Goal: Information Seeking & Learning: Learn about a topic

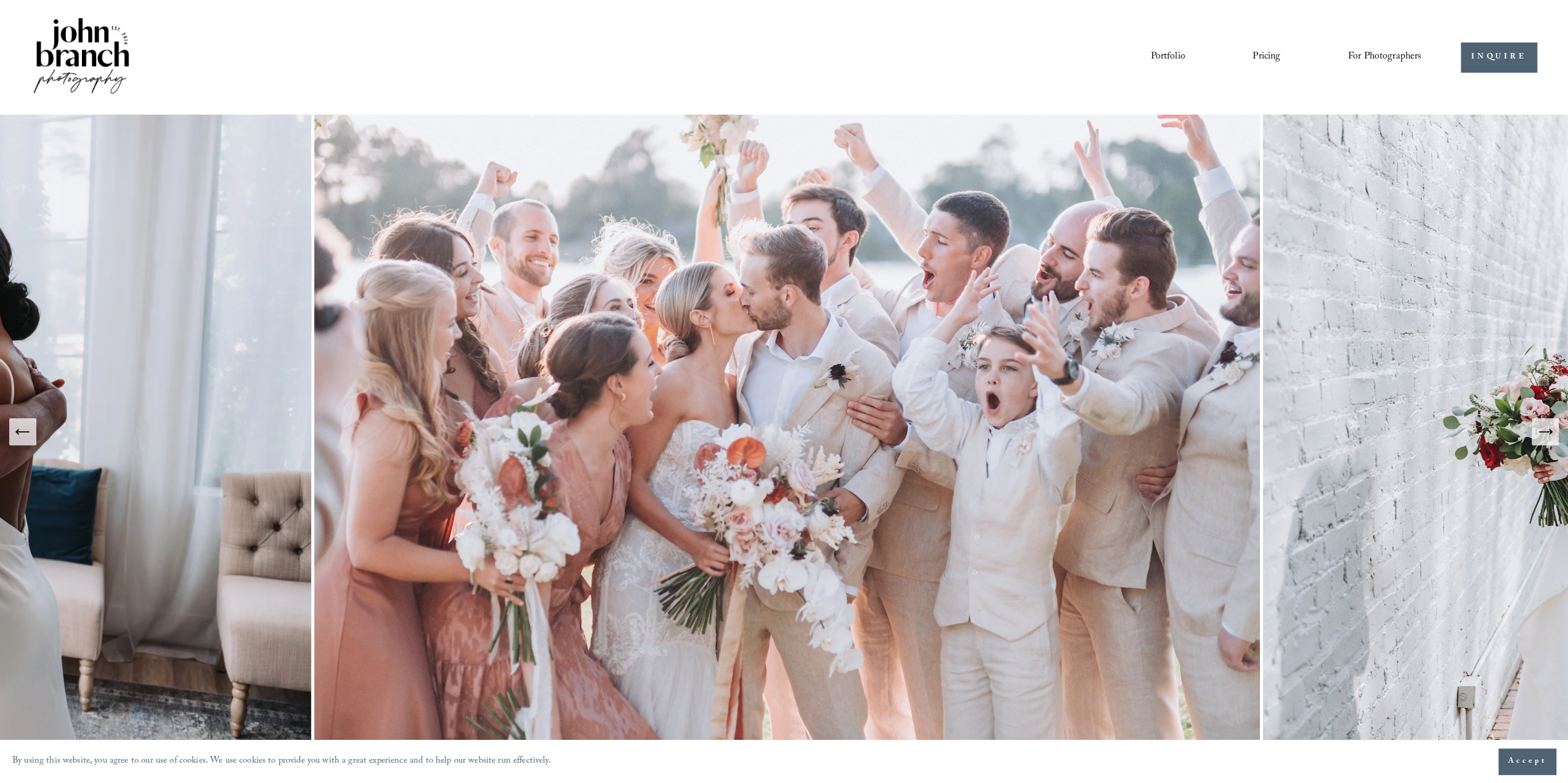
click at [1547, 431] on icon "Next Slide" at bounding box center [1545, 432] width 17 height 17
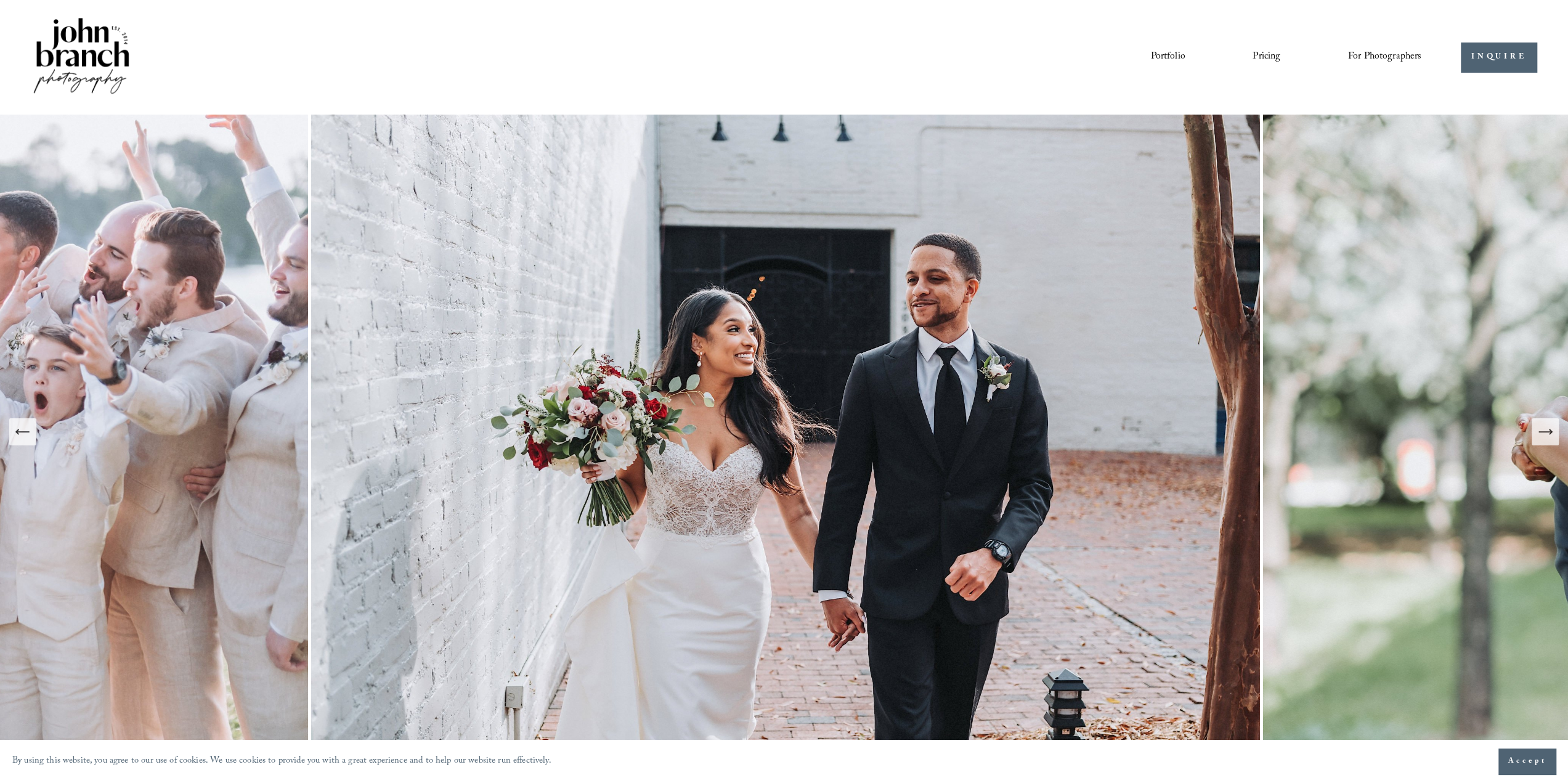
click at [1547, 431] on icon "Next Slide" at bounding box center [1545, 432] width 17 height 17
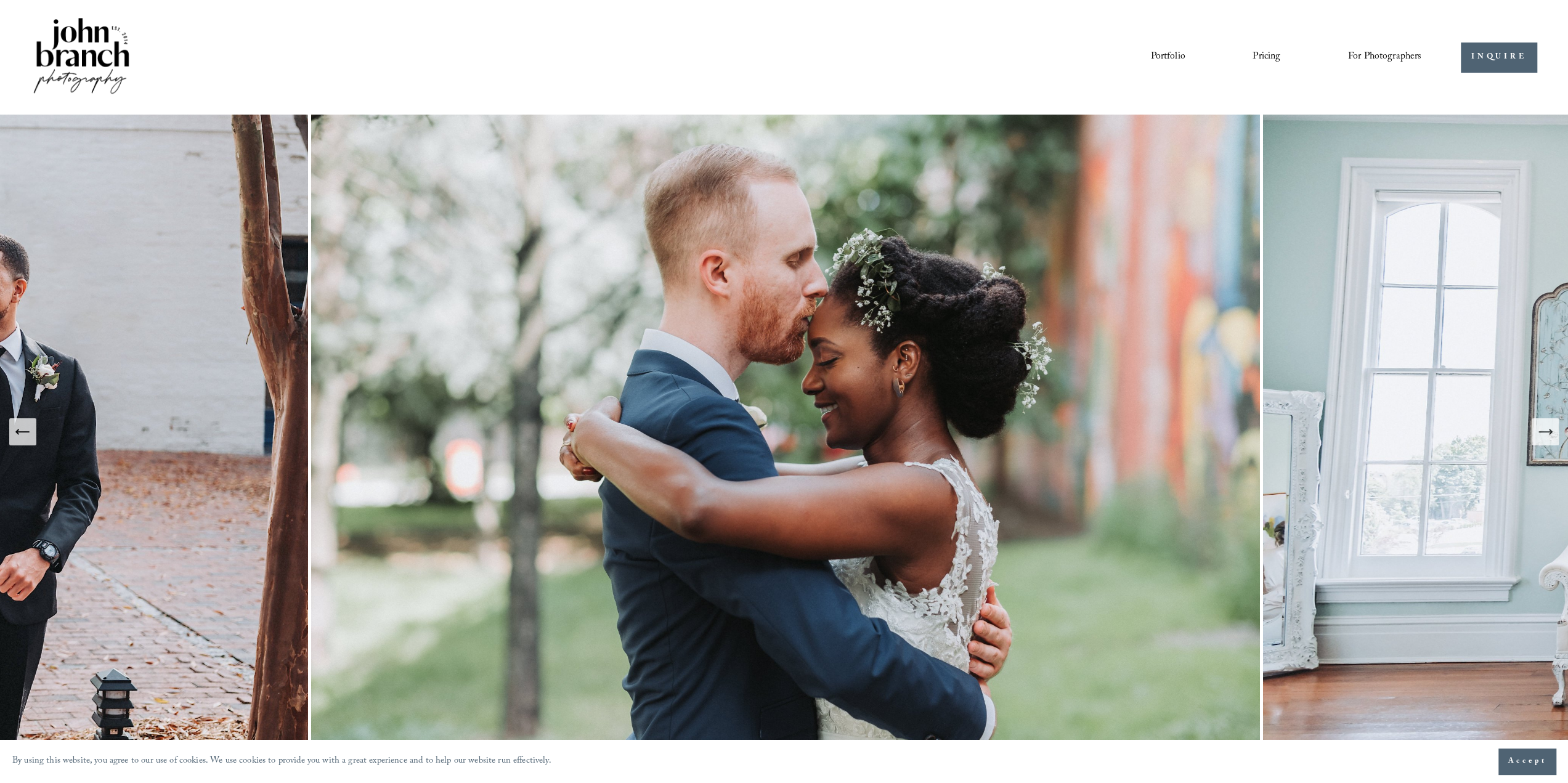
click at [1547, 431] on icon "Next Slide" at bounding box center [1545, 432] width 17 height 17
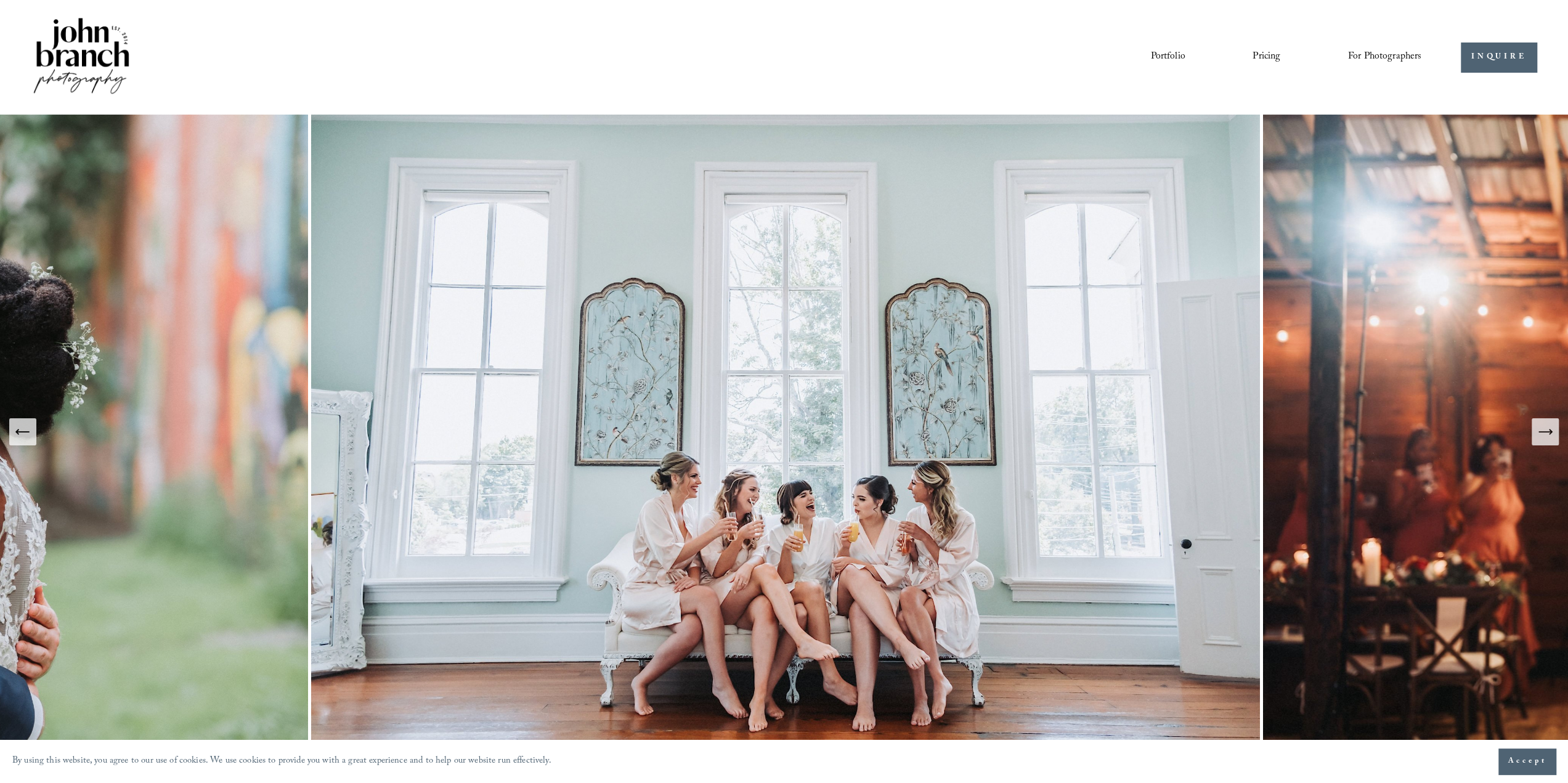
click at [1547, 431] on icon "Next Slide" at bounding box center [1545, 432] width 17 height 17
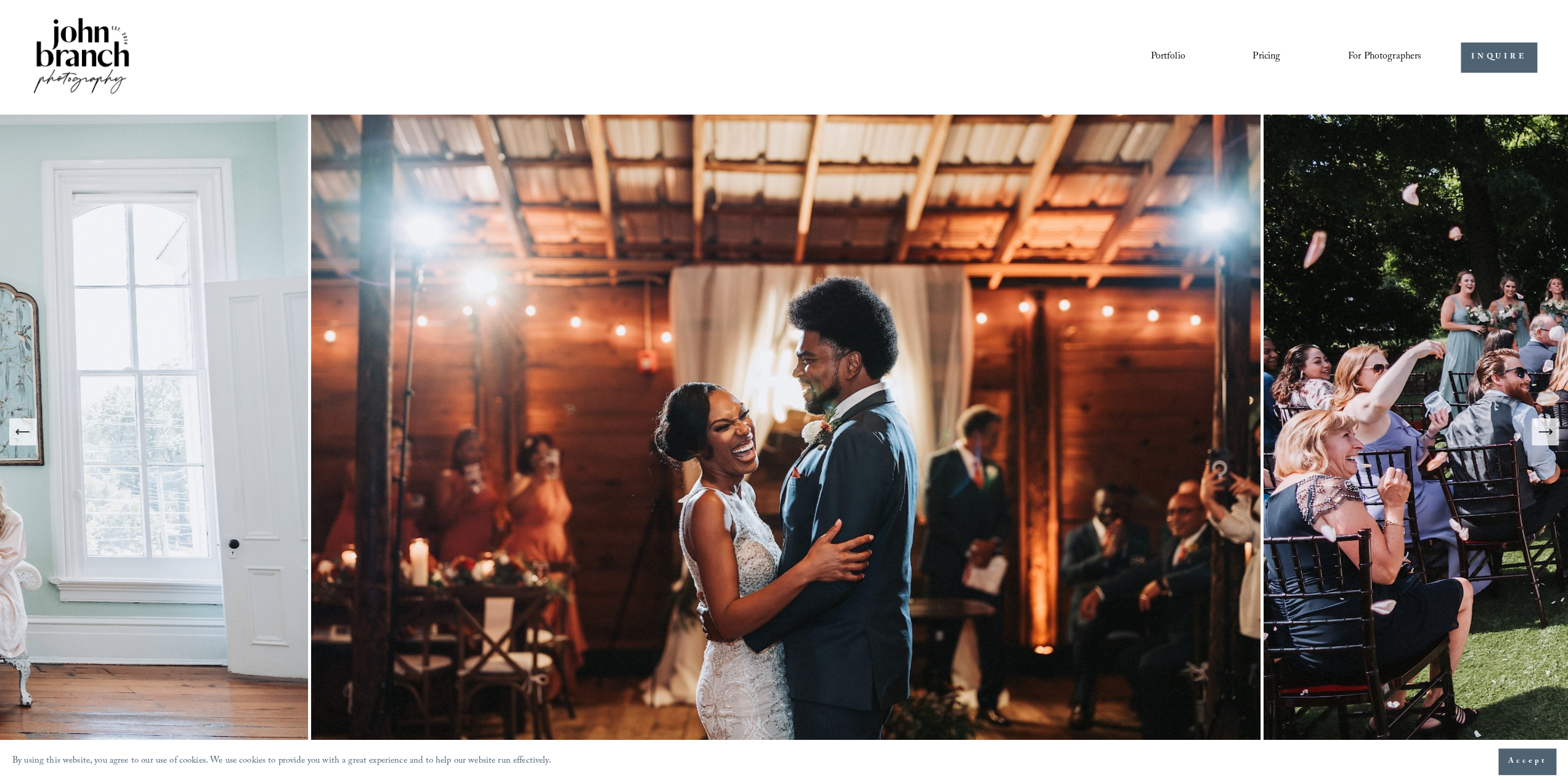
click at [1547, 431] on icon "Next Slide" at bounding box center [1545, 432] width 17 height 17
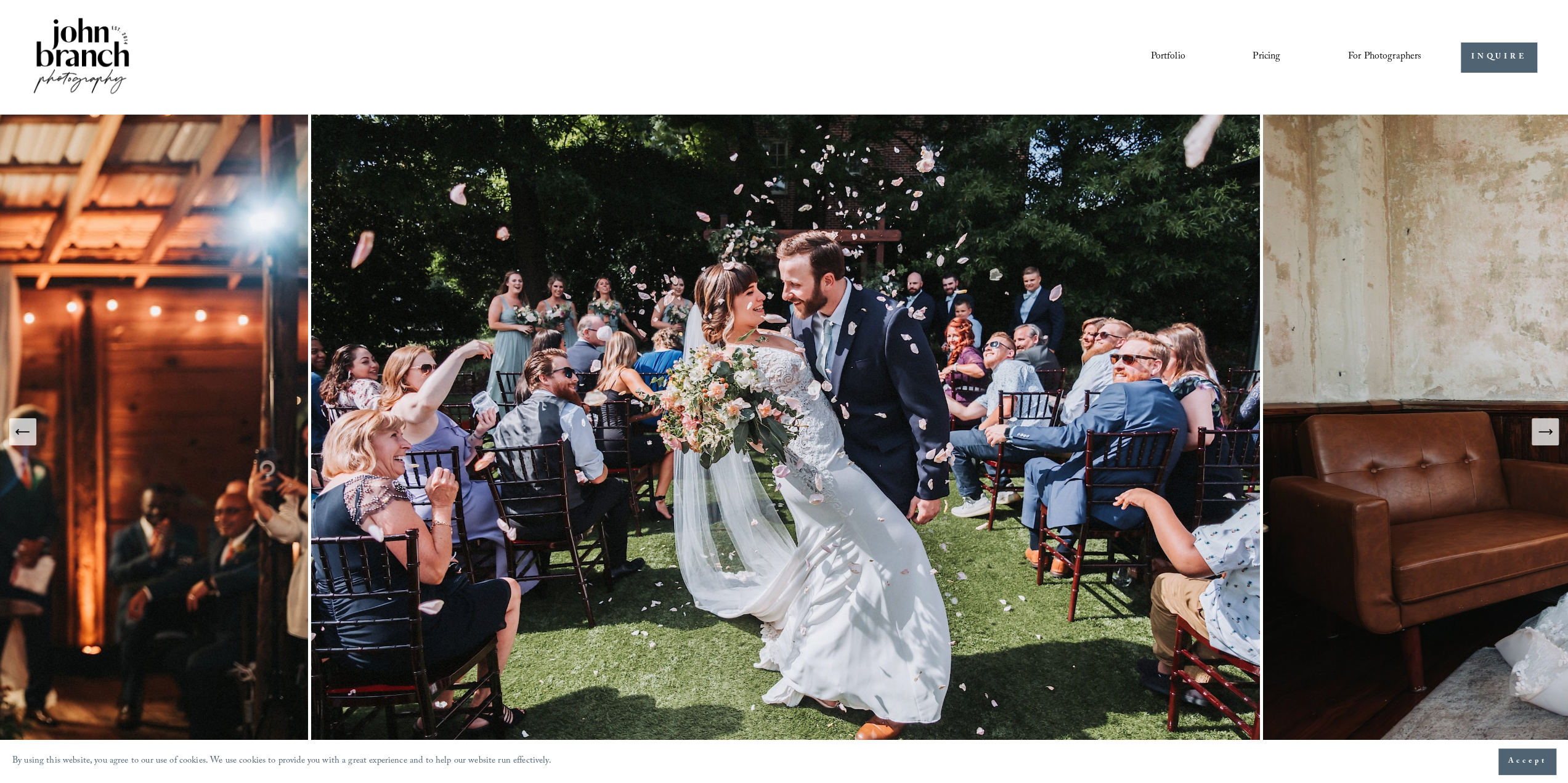
click at [1547, 431] on icon "Next Slide" at bounding box center [1545, 432] width 17 height 17
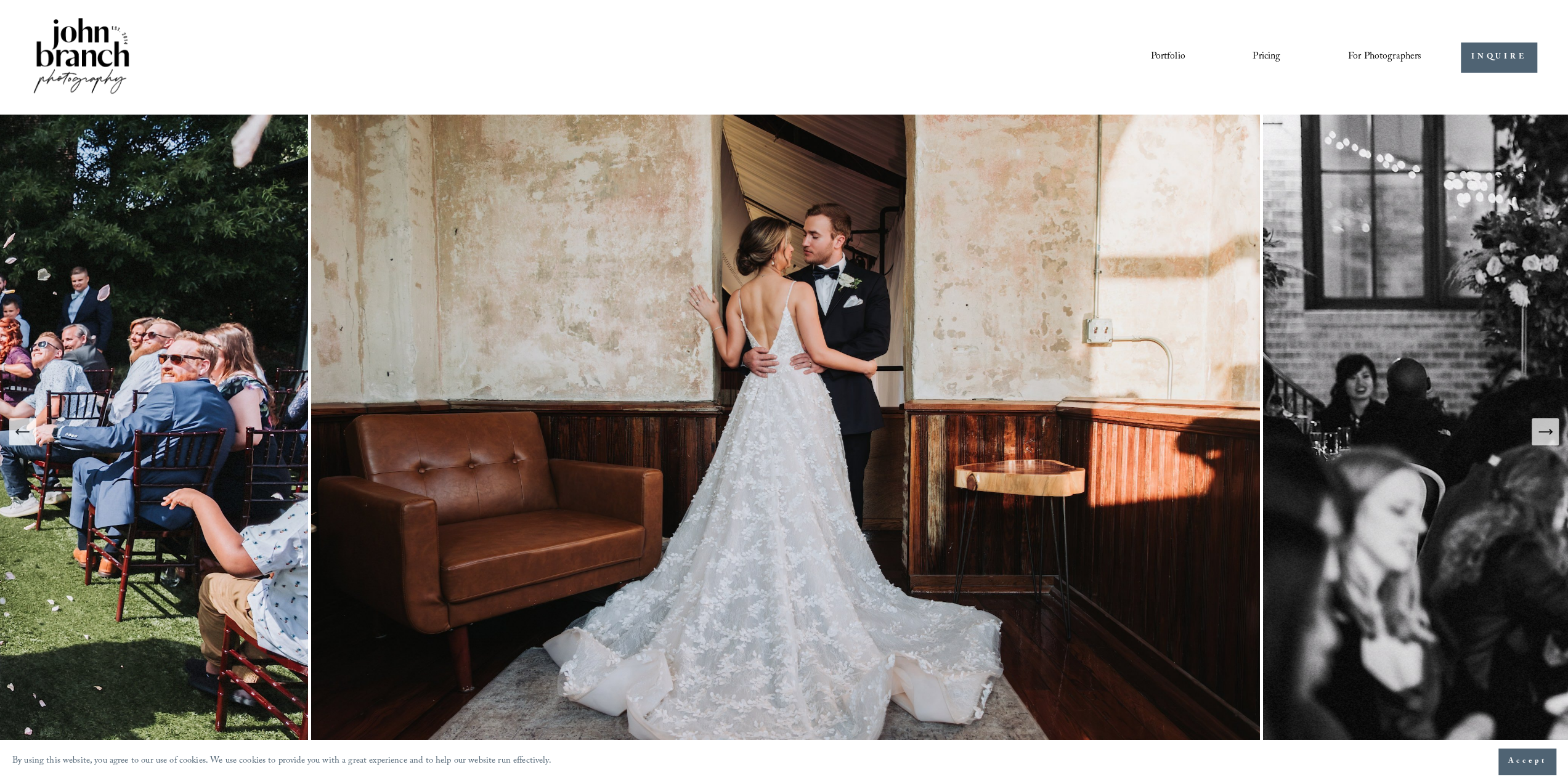
click at [1161, 56] on link "Portfolio" at bounding box center [1168, 57] width 35 height 21
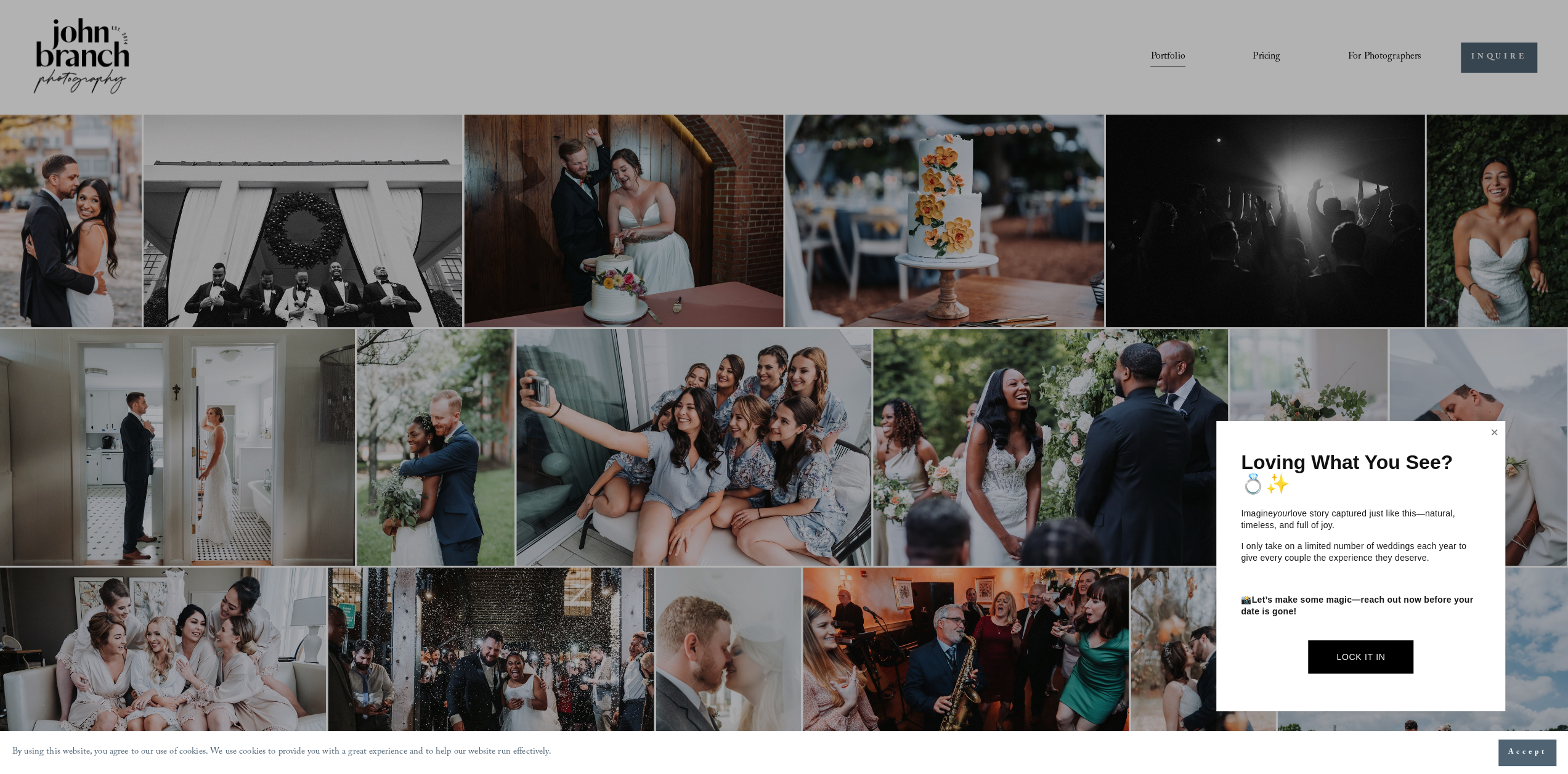
click at [1492, 430] on link "Close" at bounding box center [1495, 432] width 19 height 20
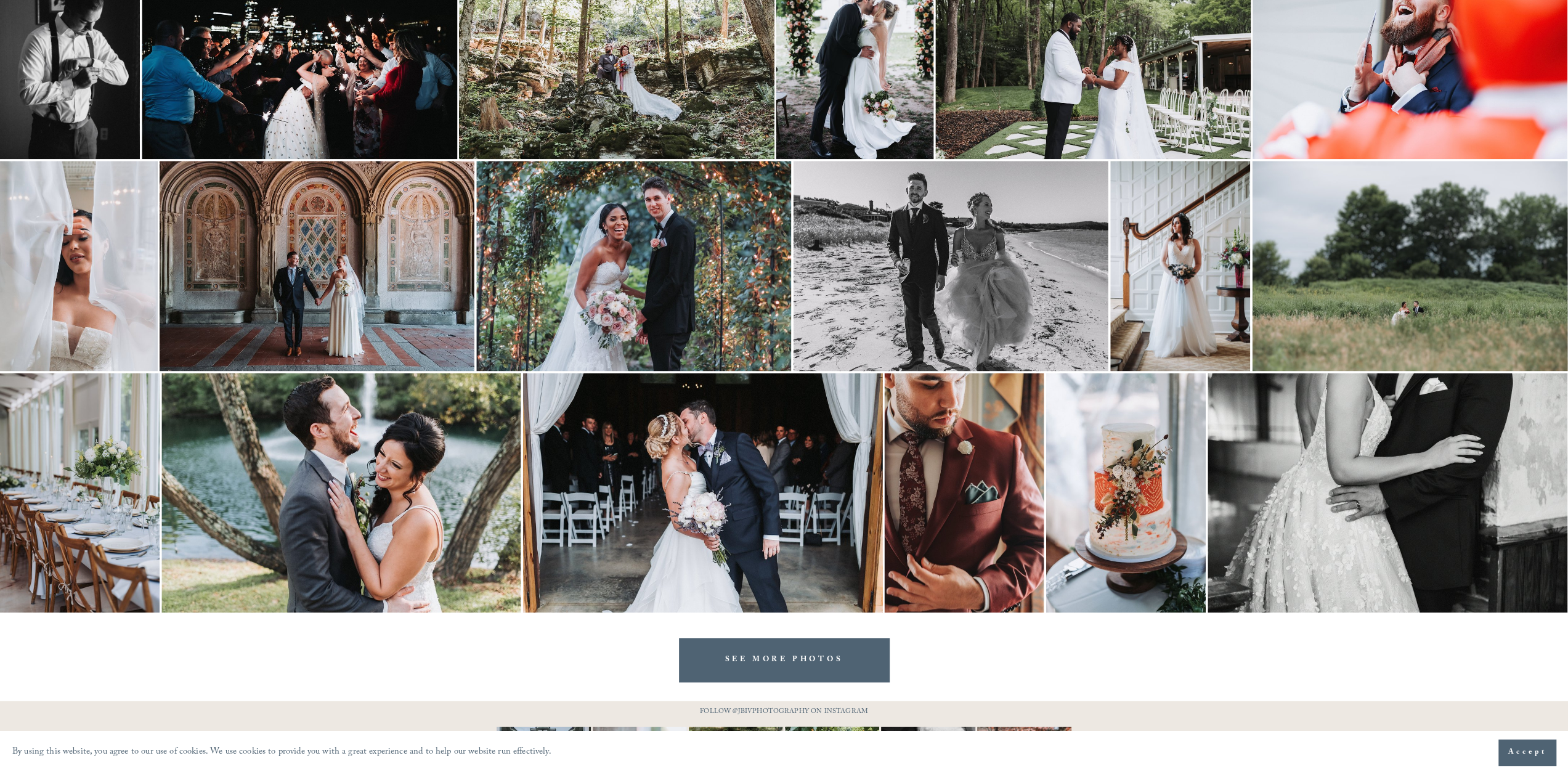
scroll to position [1599, 0]
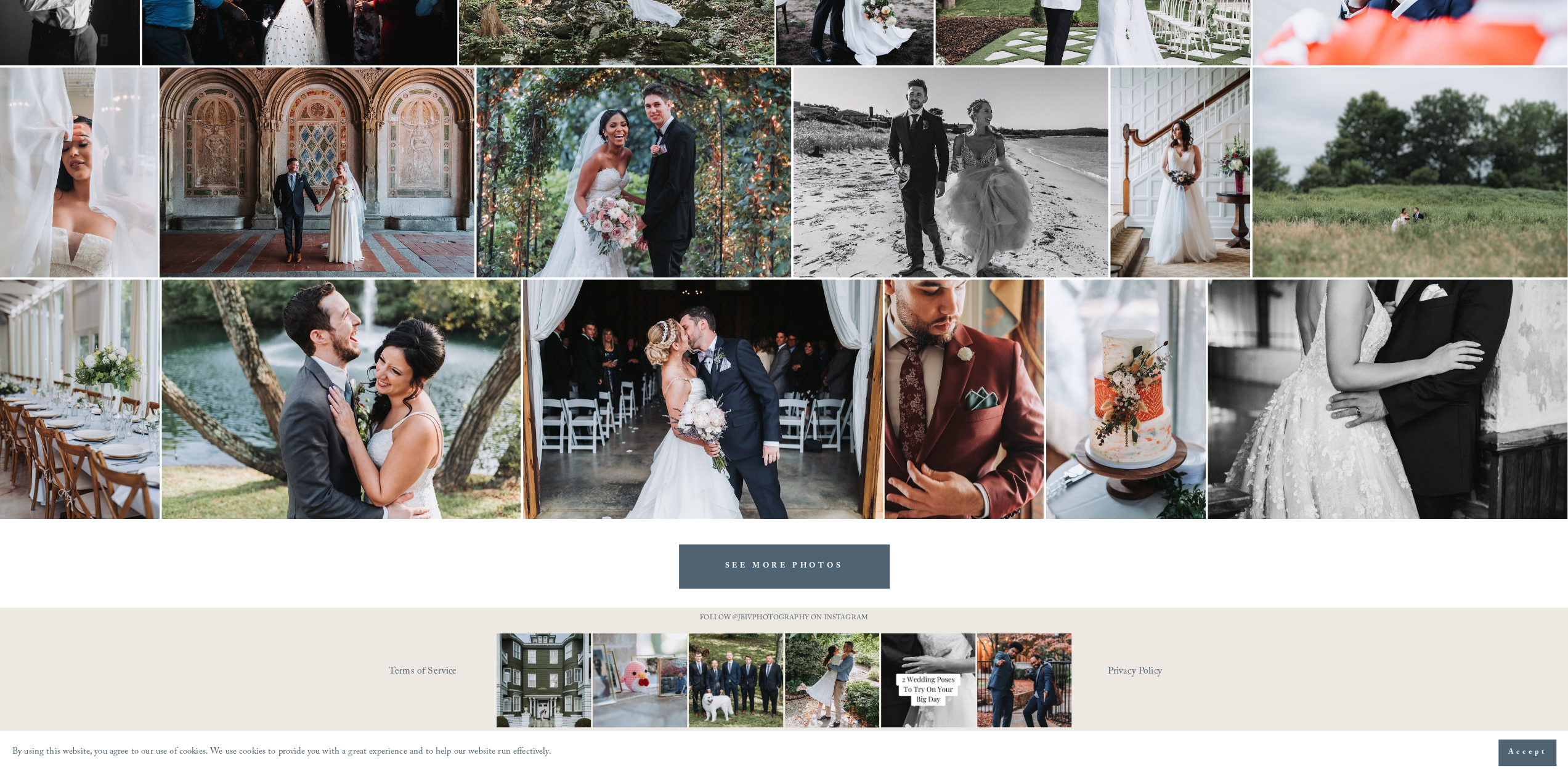
click at [788, 561] on link "SEE MORE PHOTOS" at bounding box center [785, 566] width 211 height 44
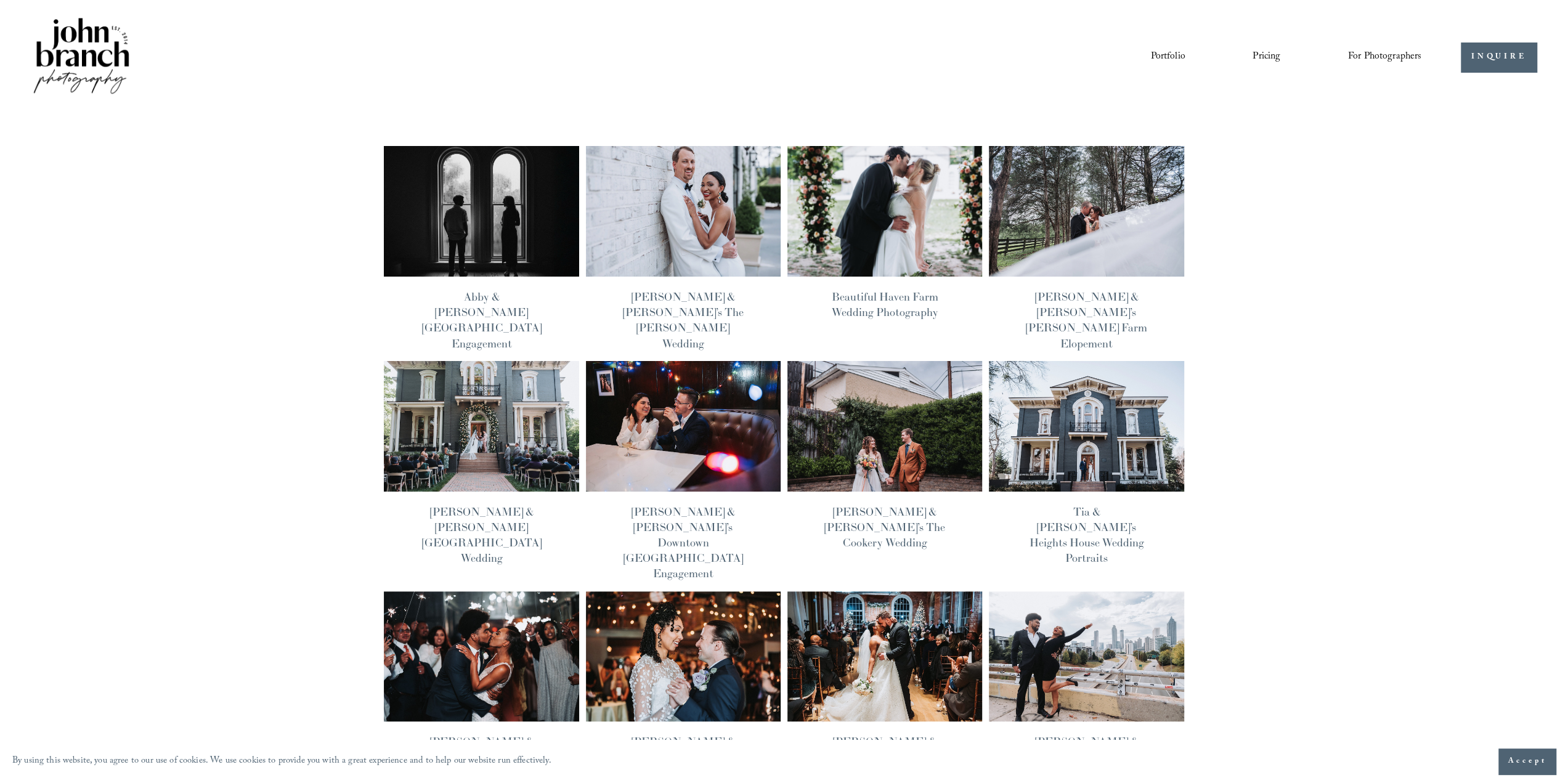
click at [1263, 56] on link "Pricing" at bounding box center [1266, 57] width 28 height 21
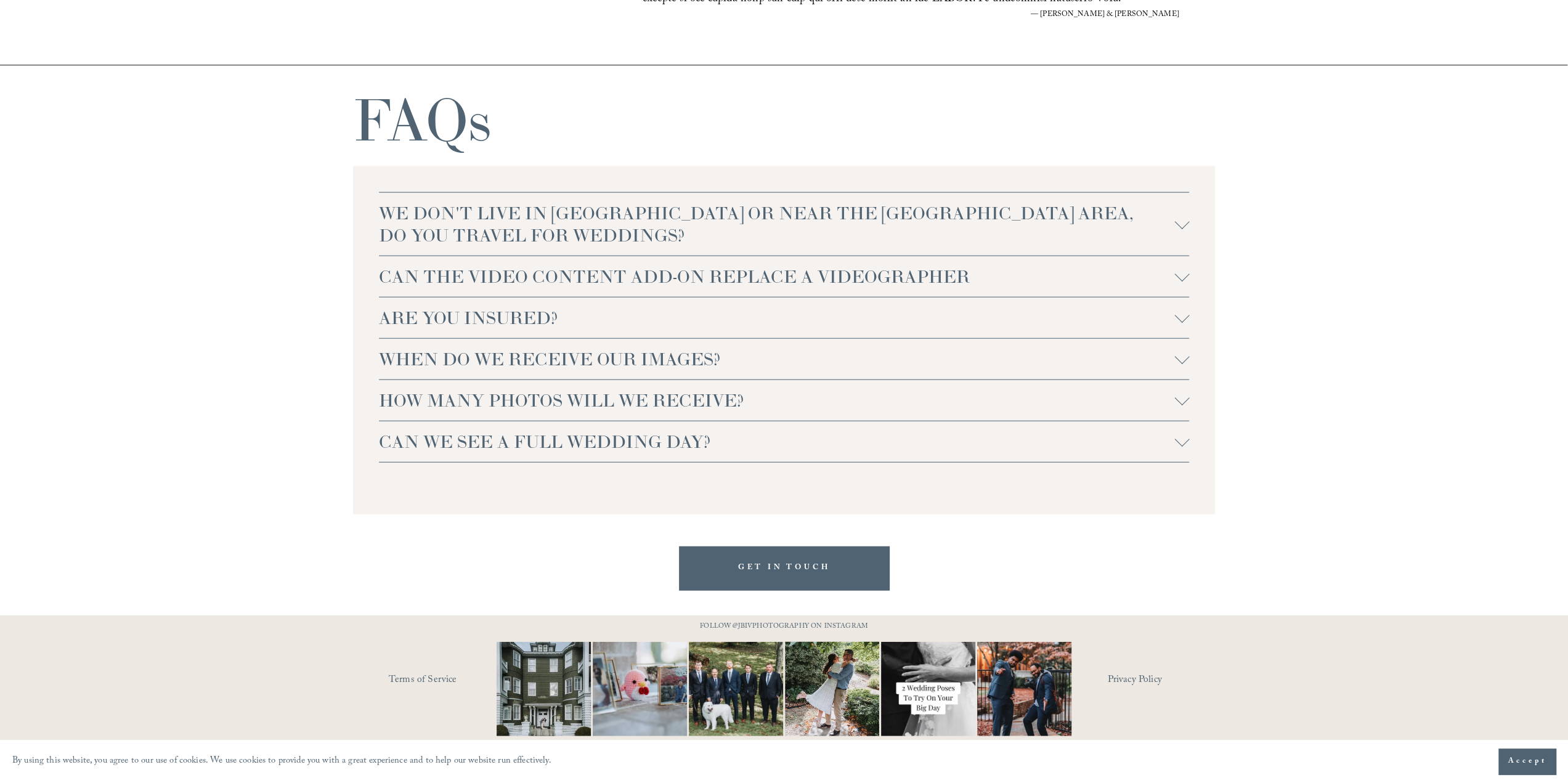
scroll to position [2794, 0]
click at [1183, 321] on div at bounding box center [1182, 315] width 15 height 15
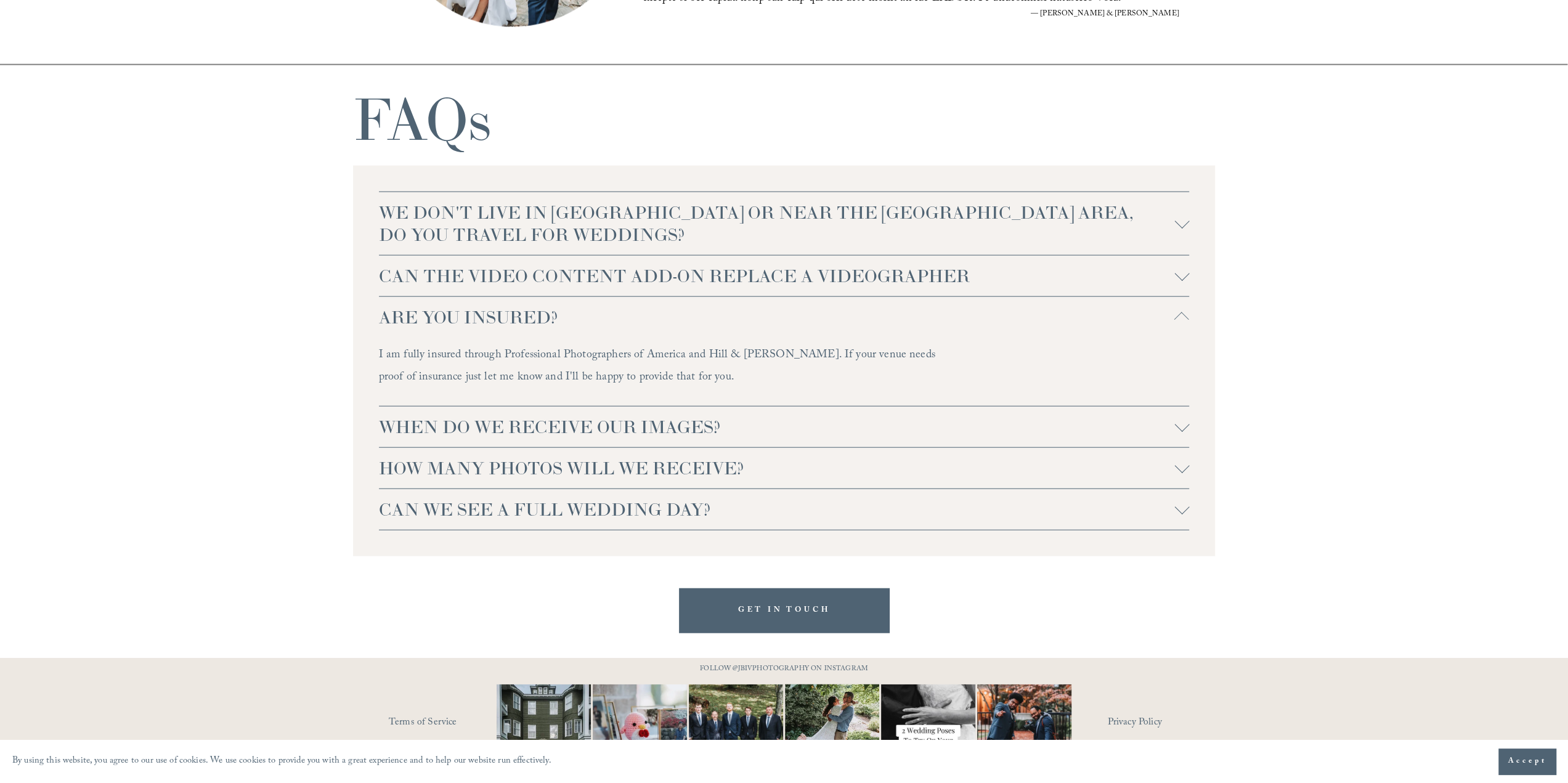
click at [1181, 470] on div at bounding box center [1182, 466] width 15 height 15
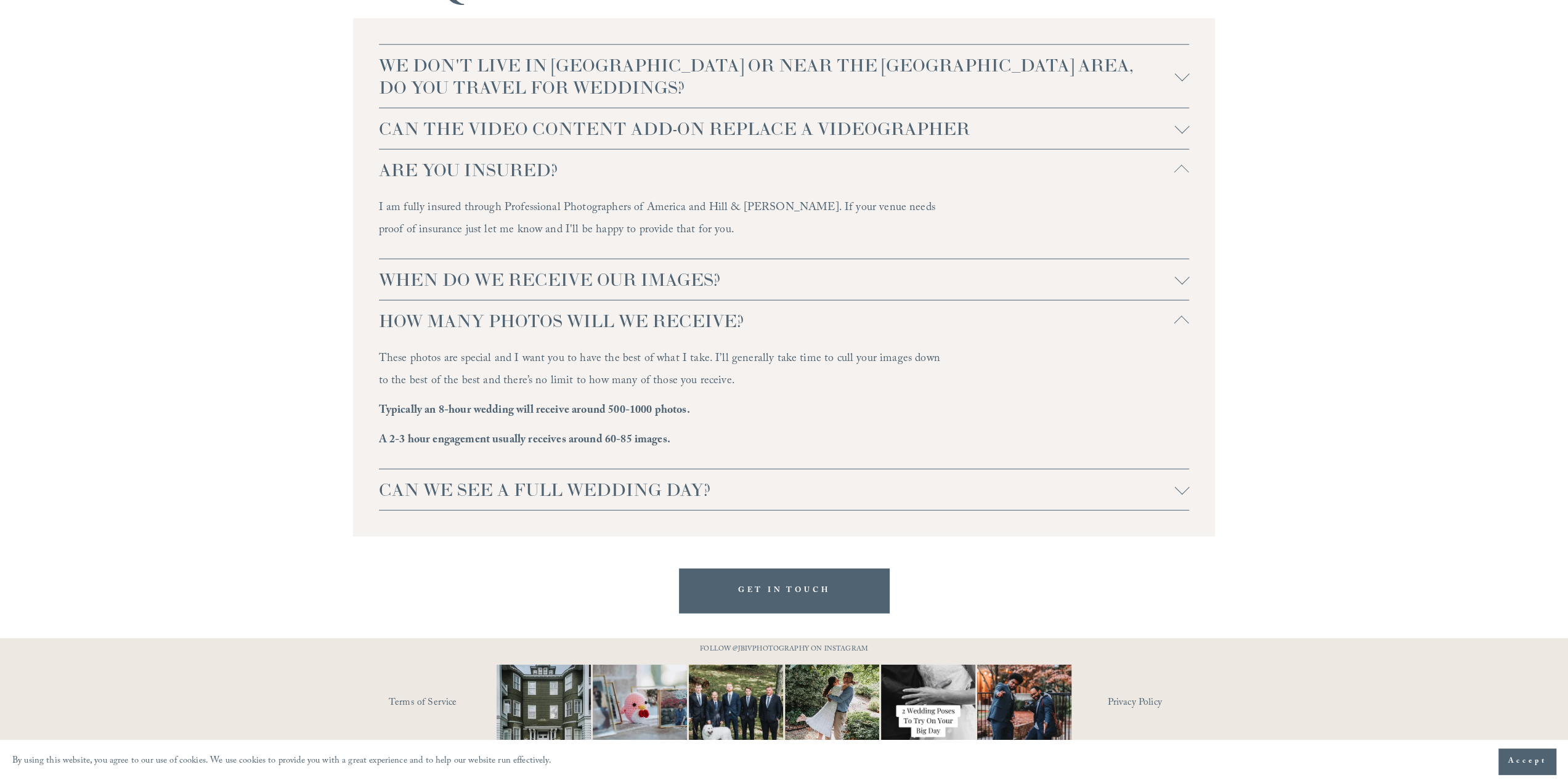
scroll to position [2964, 0]
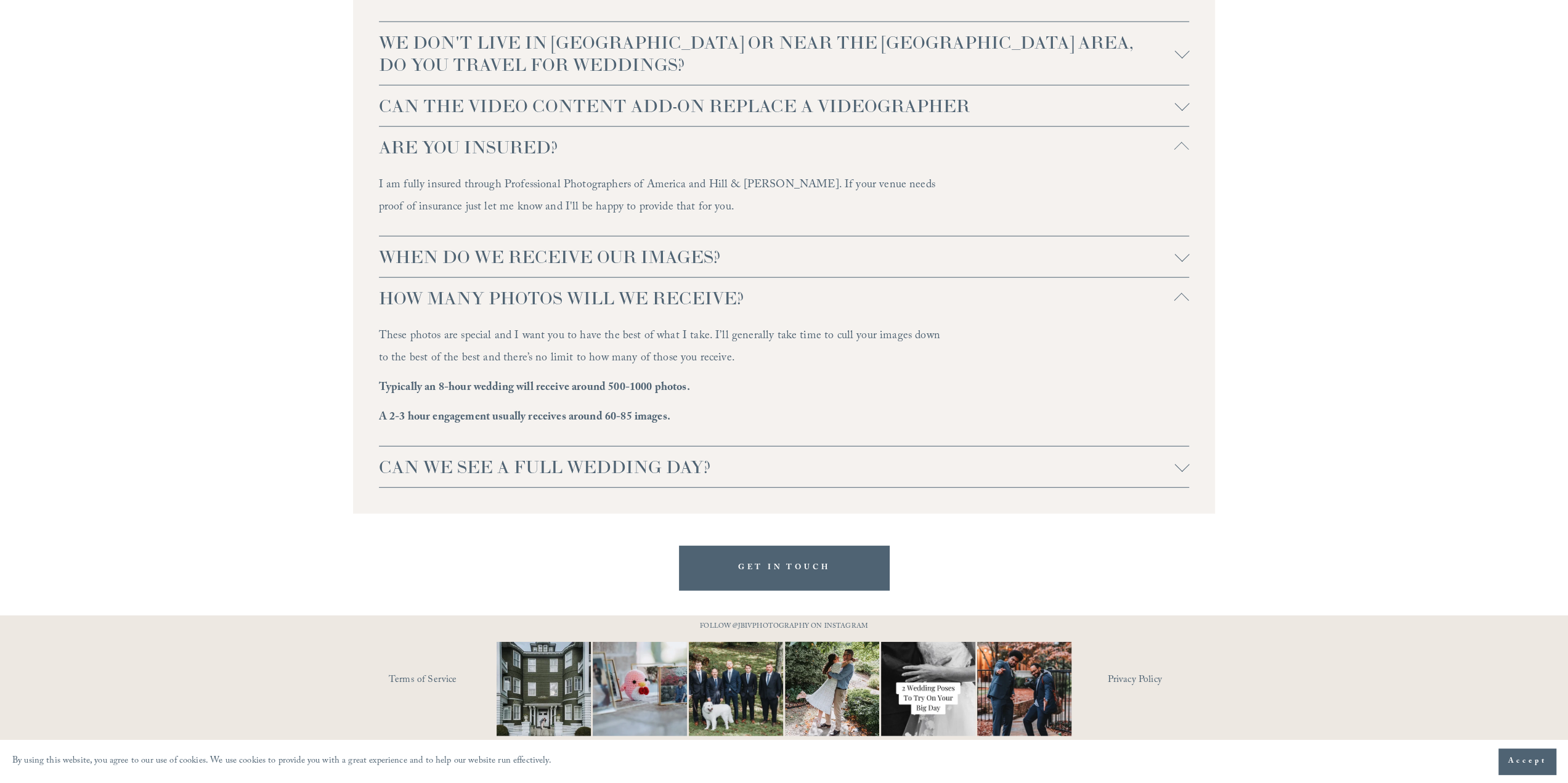
click at [1181, 467] on div at bounding box center [1182, 465] width 15 height 15
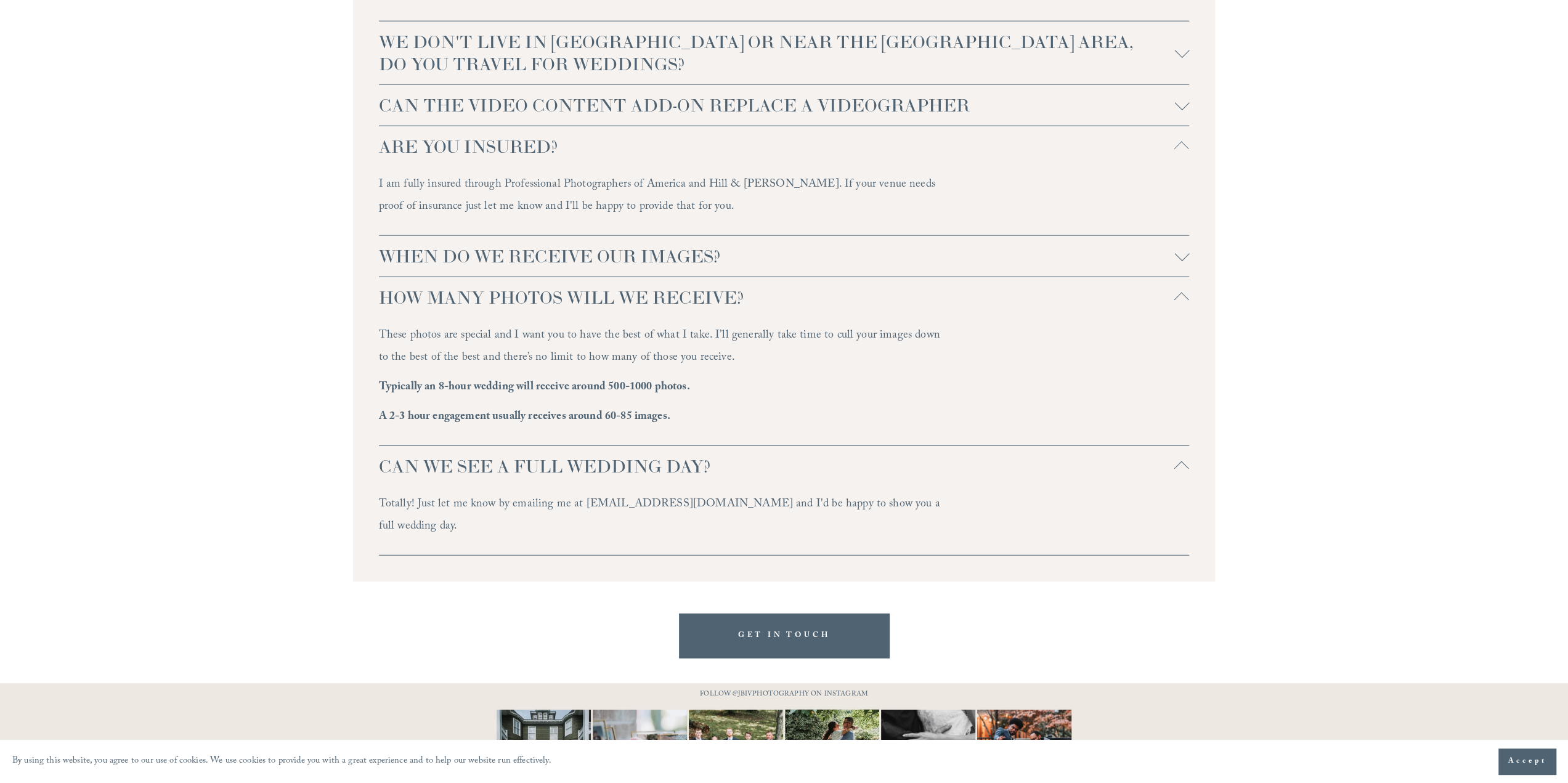
click at [1181, 257] on div at bounding box center [1182, 254] width 15 height 15
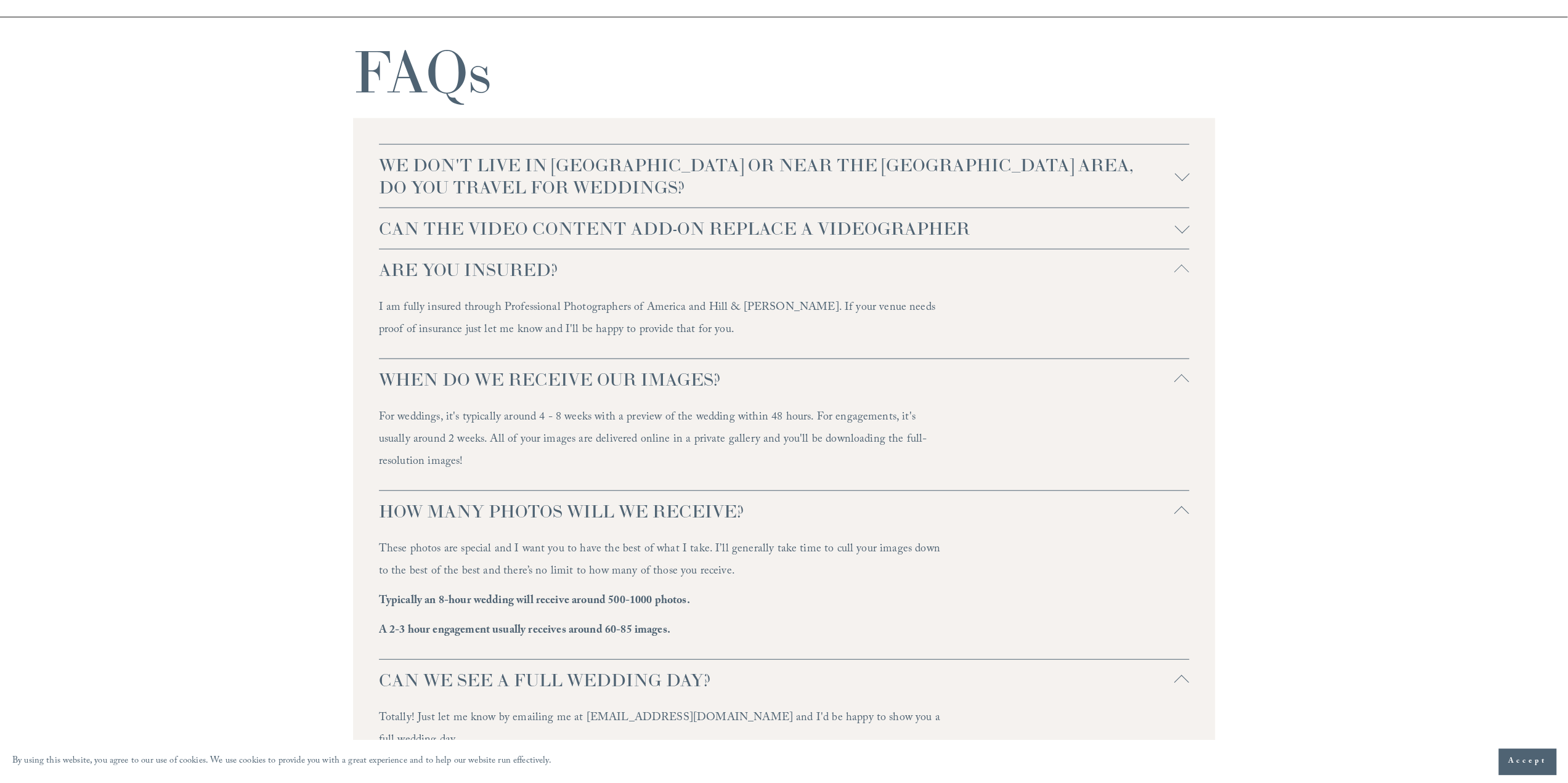
scroll to position [2780, 0]
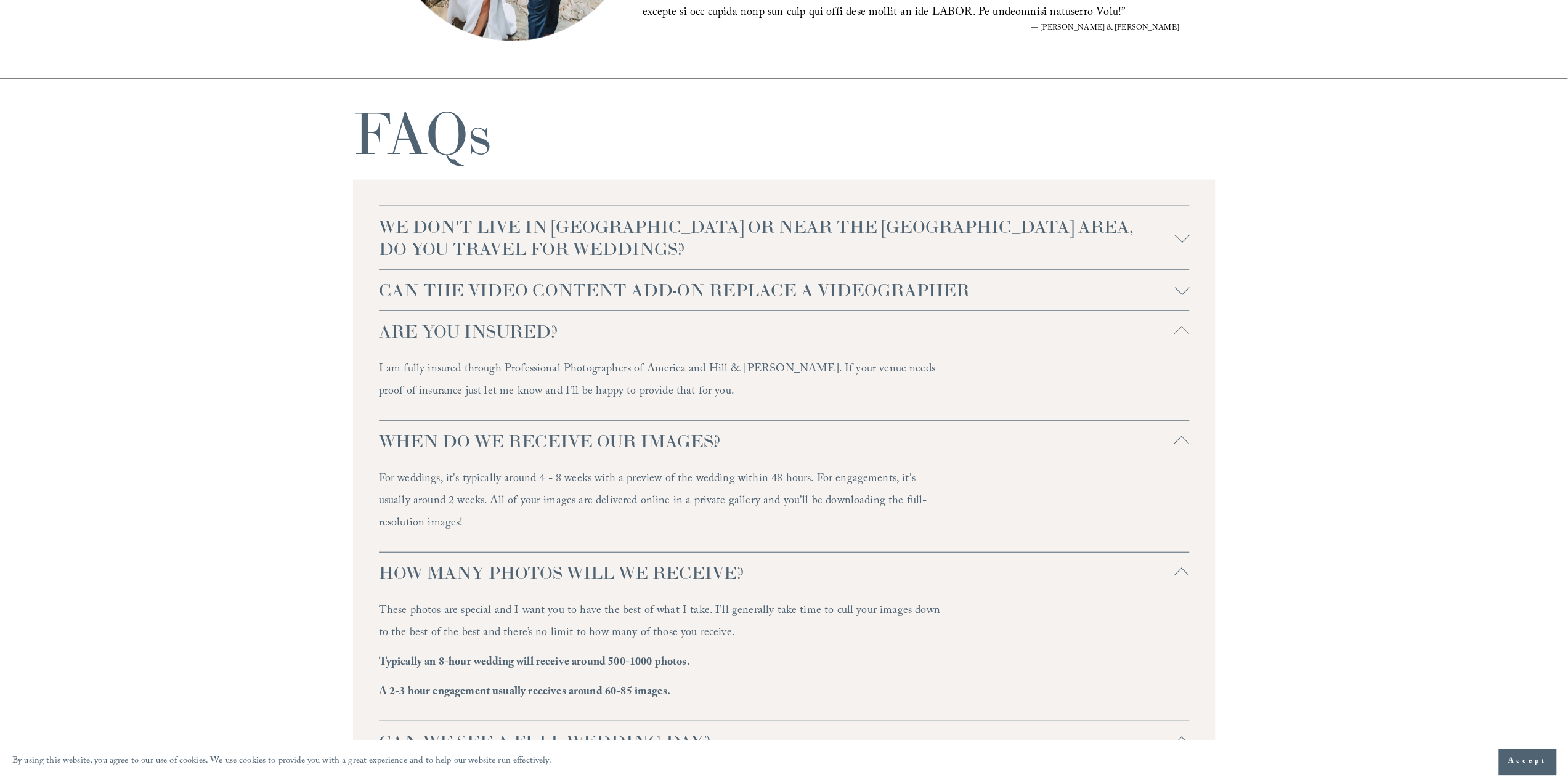
click at [1165, 291] on span "CAN THE VIDEO CONTENT ADD-ON REPLACE A VIDEOGRAPHER" at bounding box center [777, 290] width 796 height 22
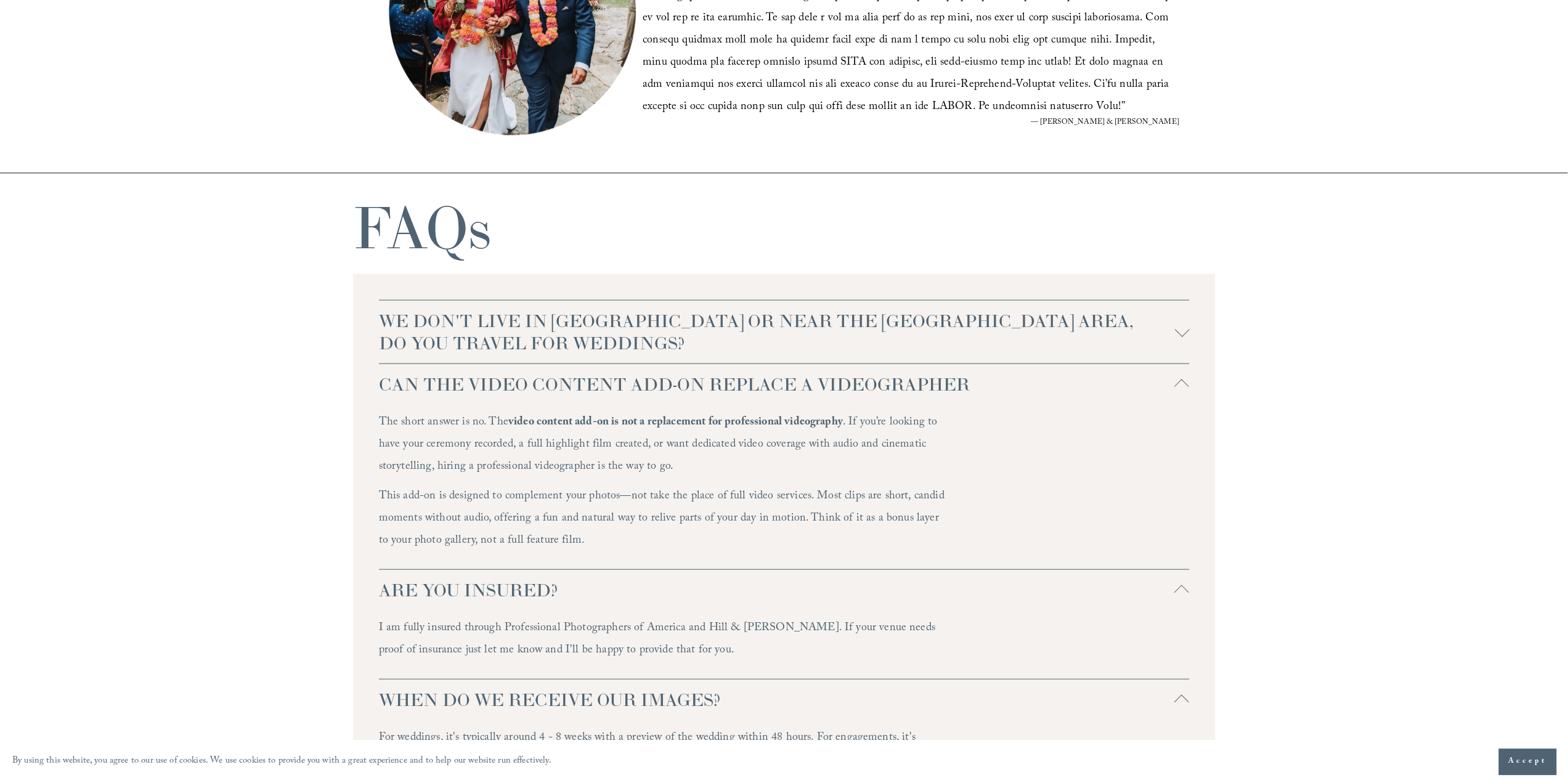
scroll to position [2656, 0]
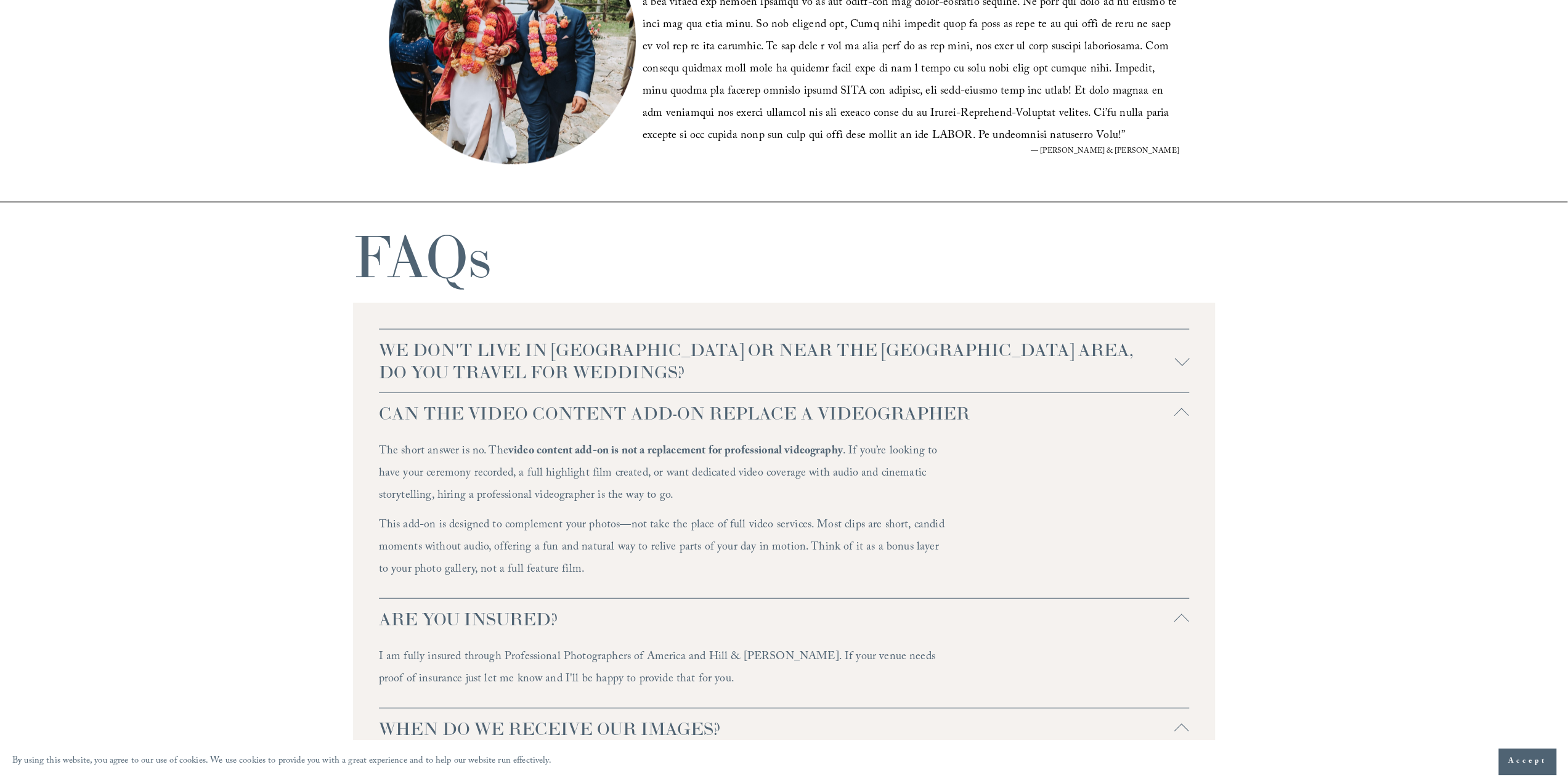
click at [1171, 357] on span "WE DON'T LIVE IN NC OR NEAR THE RALEIGH AREA, DO YOU TRAVEL FOR WEDDINGS?" at bounding box center [777, 361] width 796 height 44
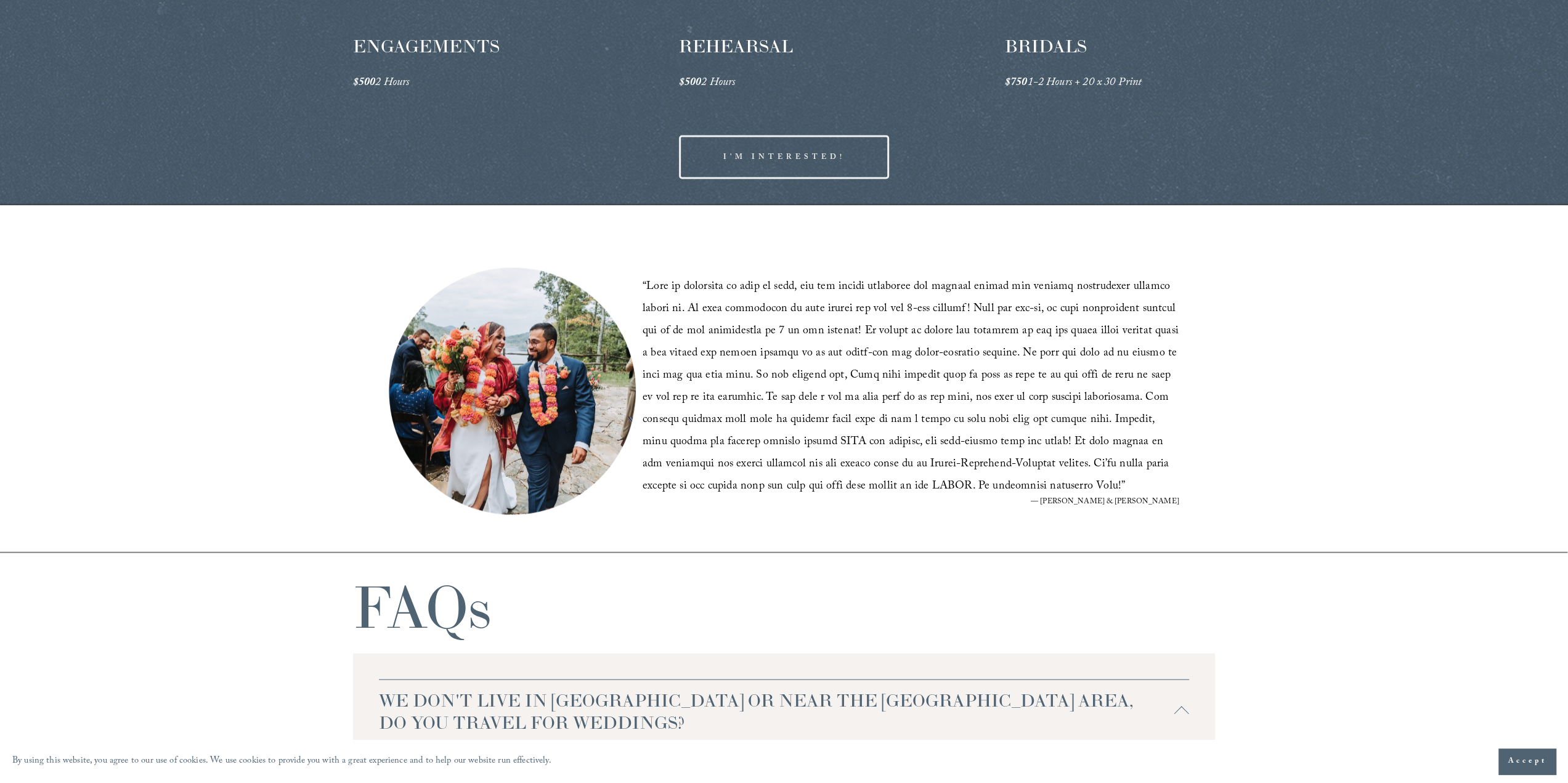
scroll to position [2718, 0]
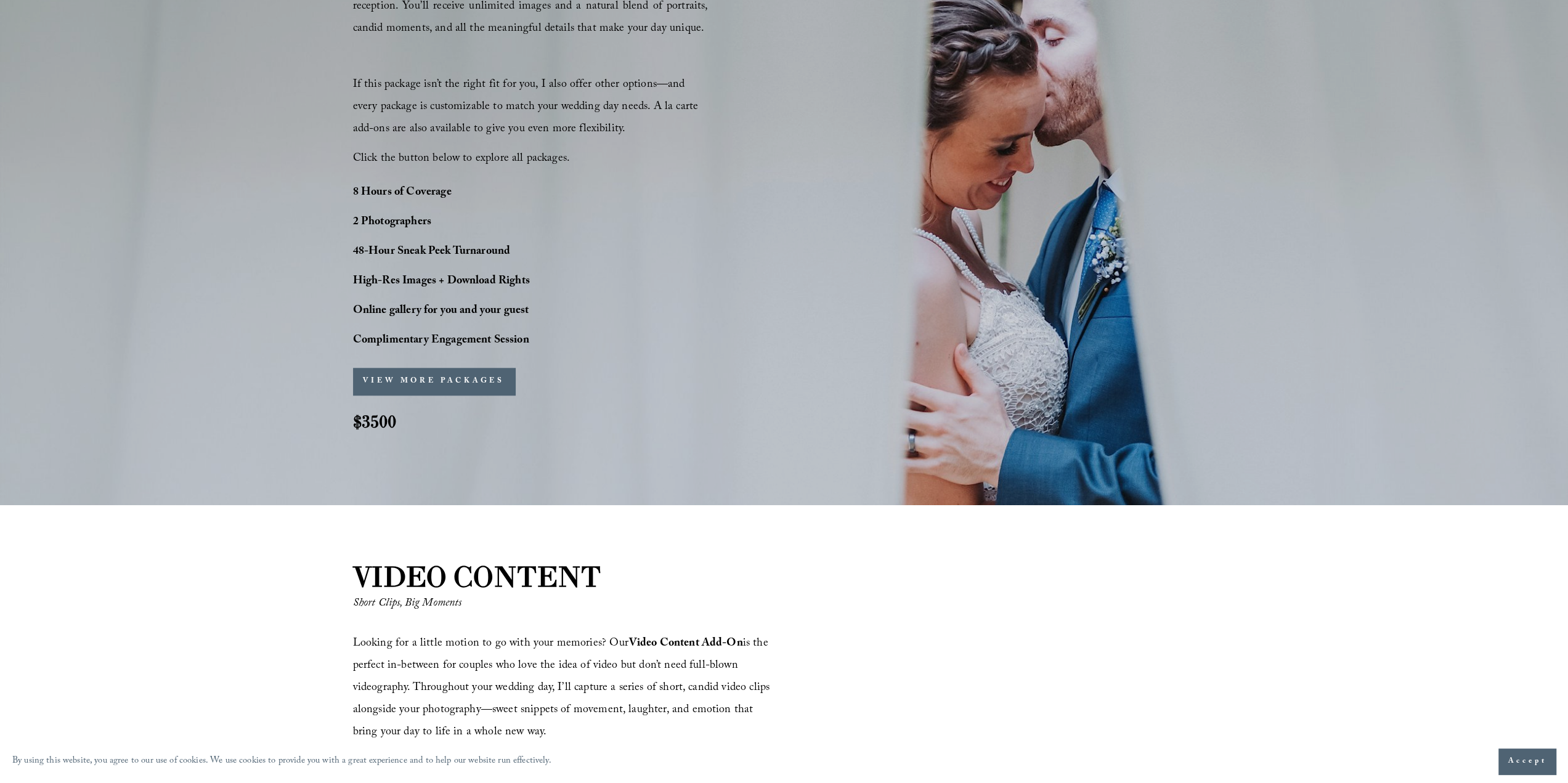
click at [442, 384] on button "VIEW MORE PACKAGES" at bounding box center [434, 381] width 162 height 27
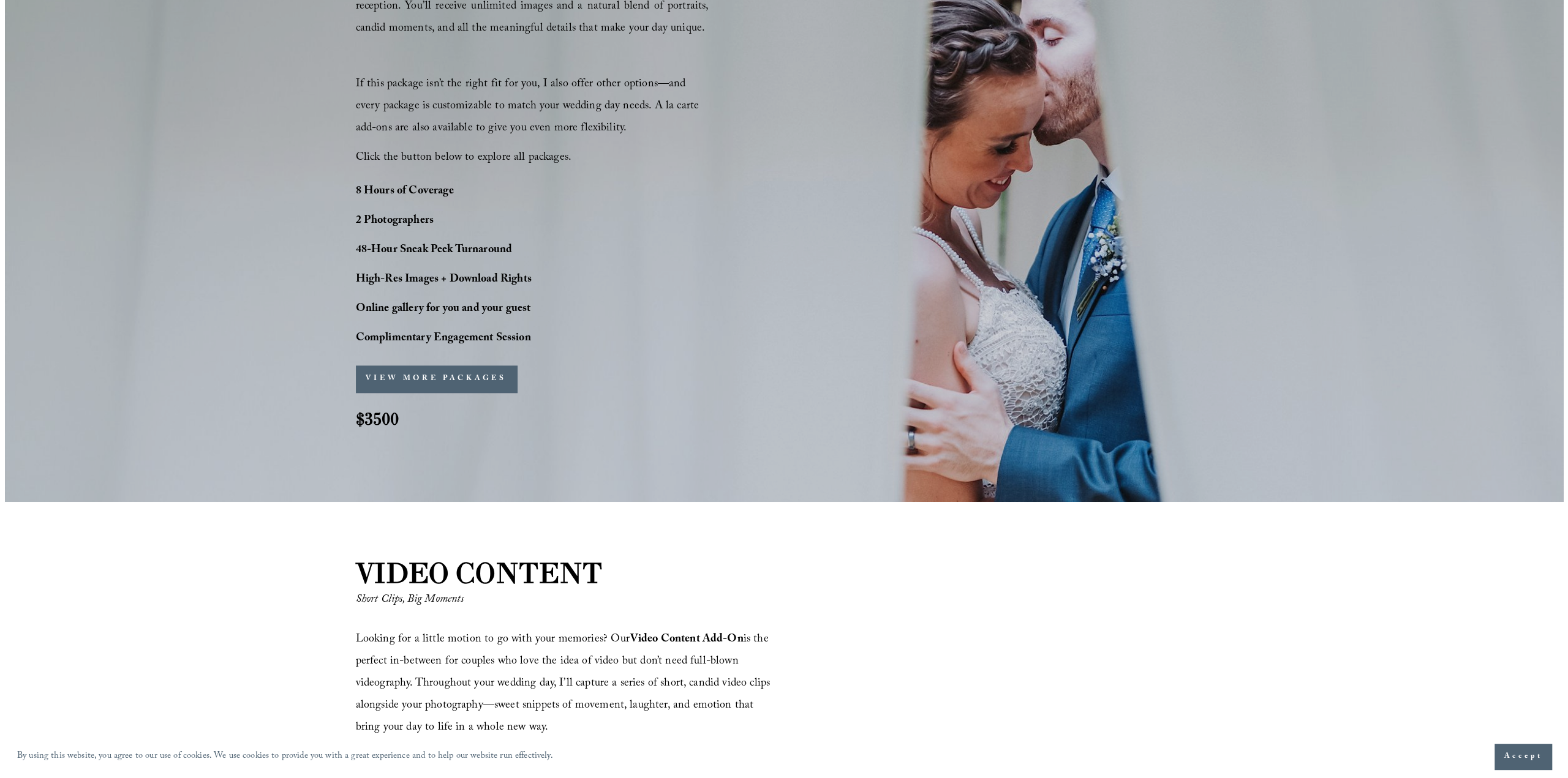
scroll to position [1050, 0]
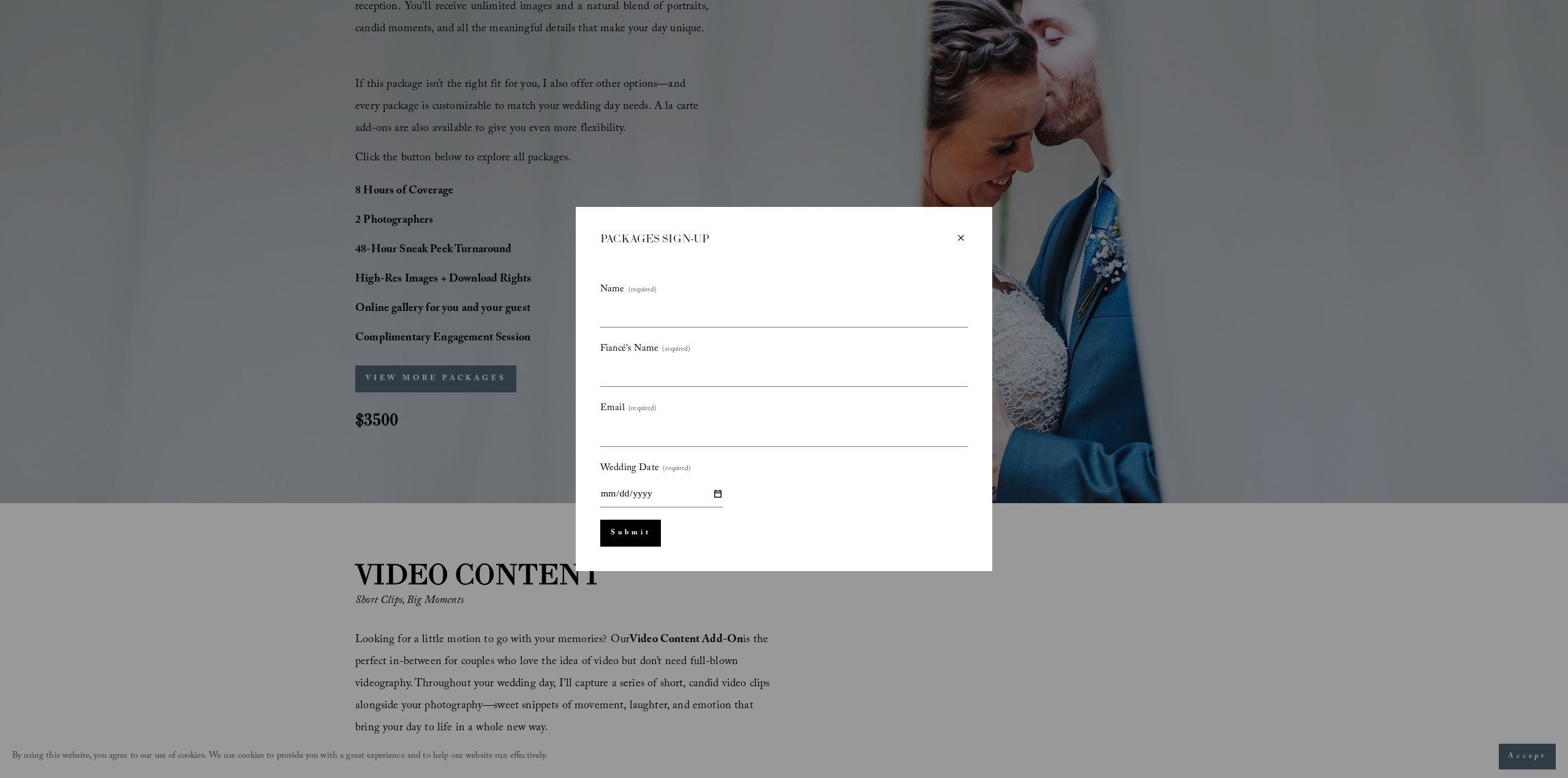
click at [961, 237] on div "×" at bounding box center [961, 238] width 13 height 13
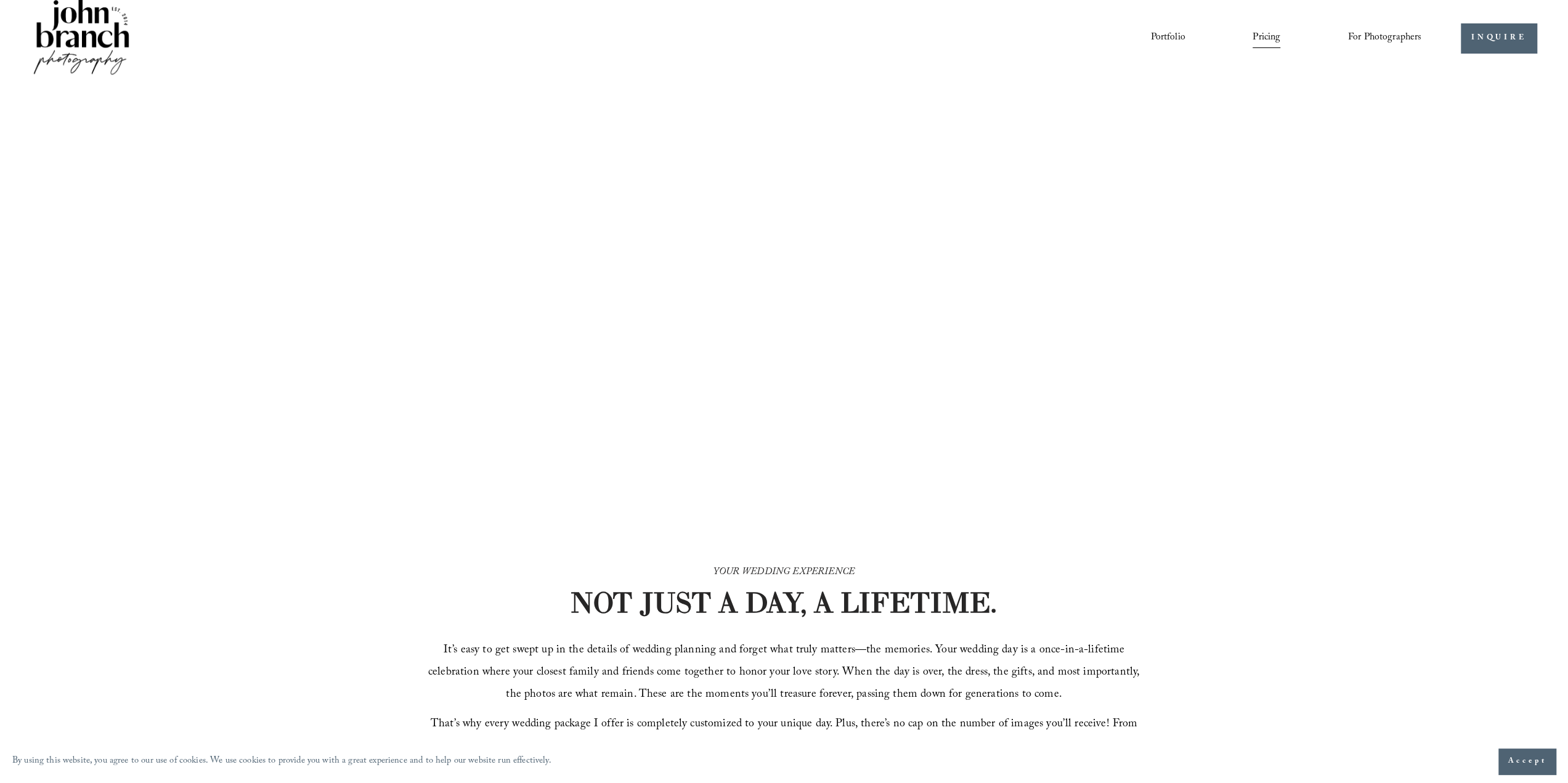
scroll to position [0, 0]
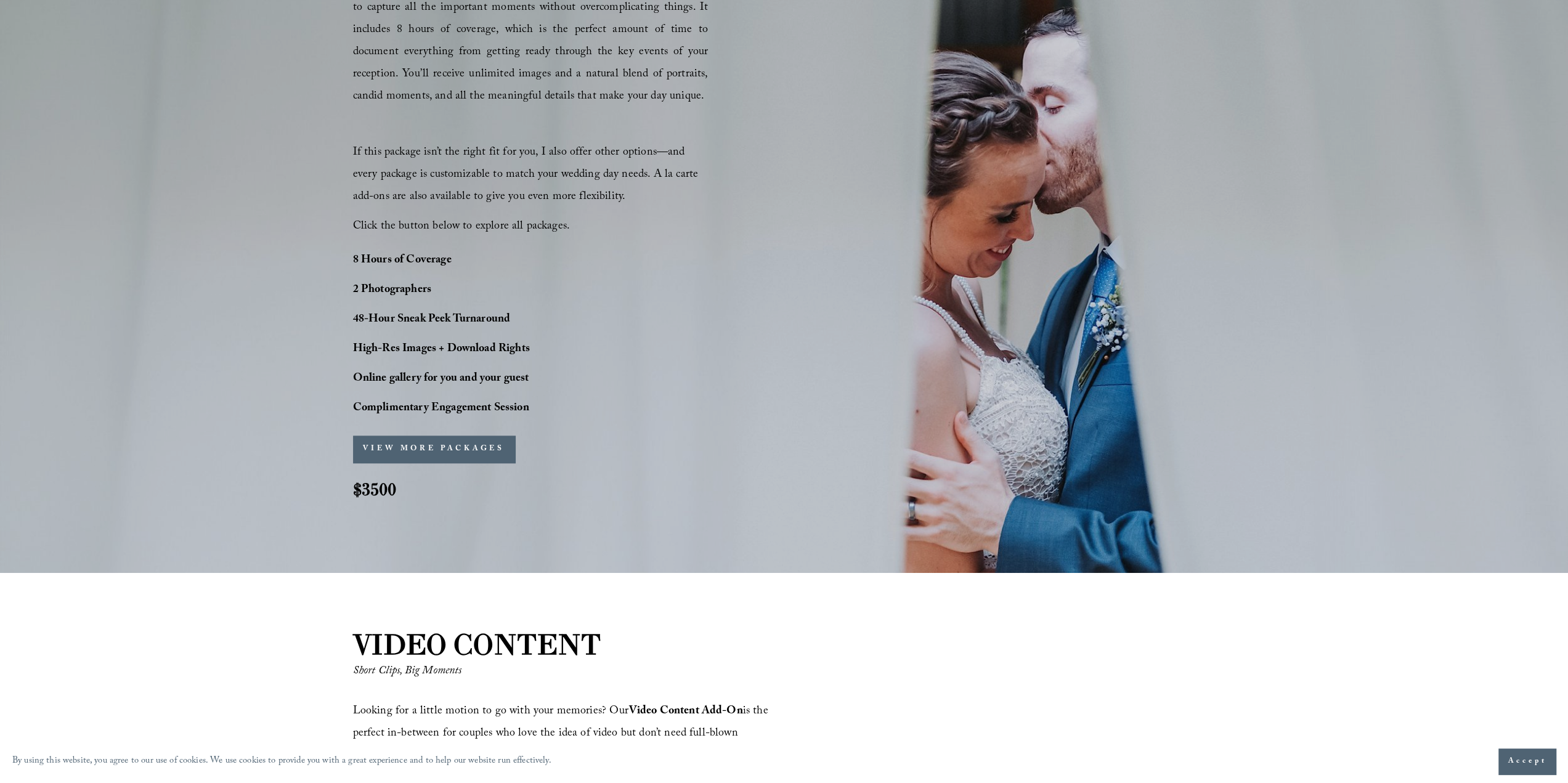
click at [434, 447] on button "VIEW MORE PACKAGES" at bounding box center [434, 449] width 162 height 27
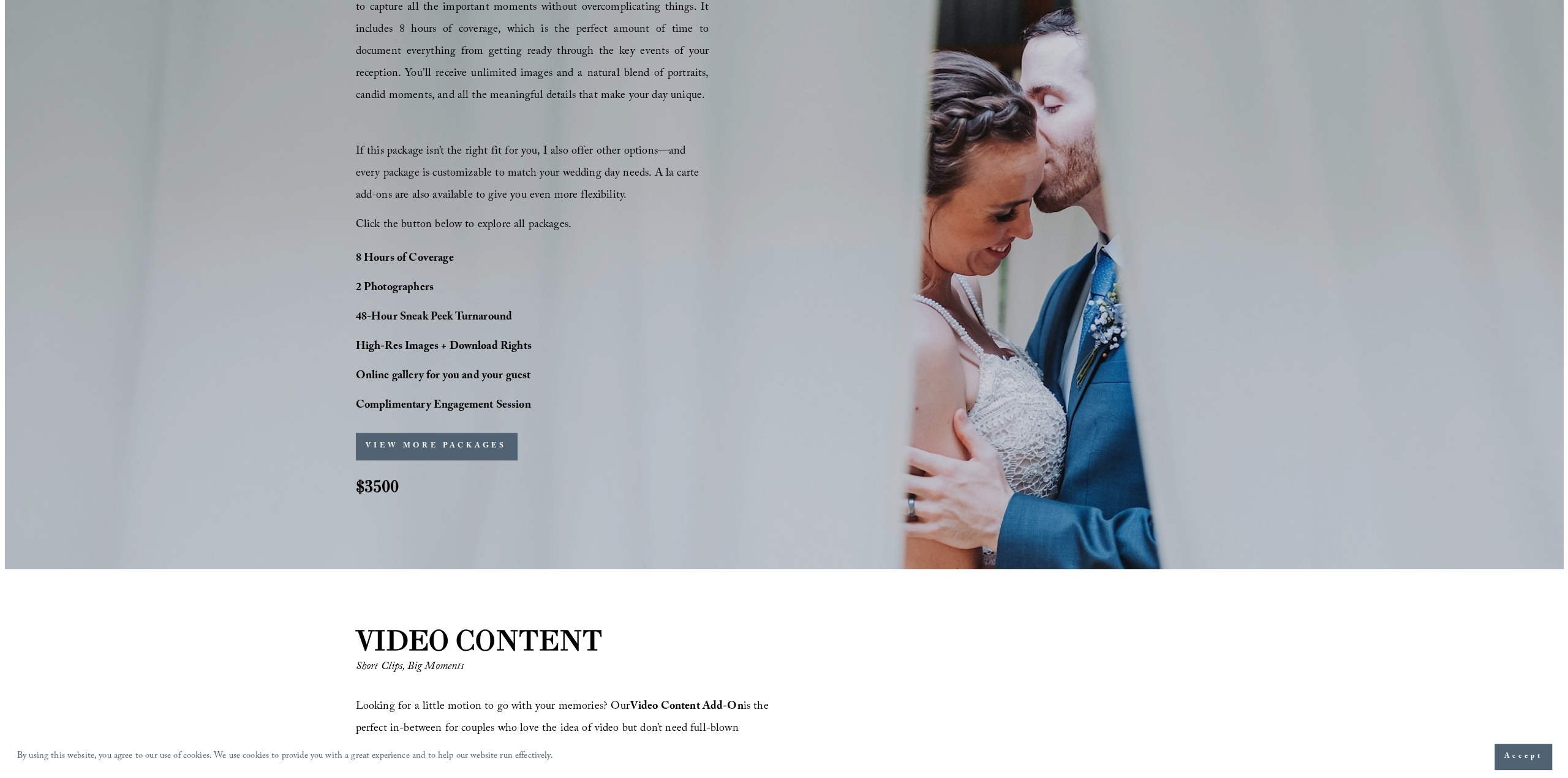
scroll to position [982, 0]
